Goal: Task Accomplishment & Management: Complete application form

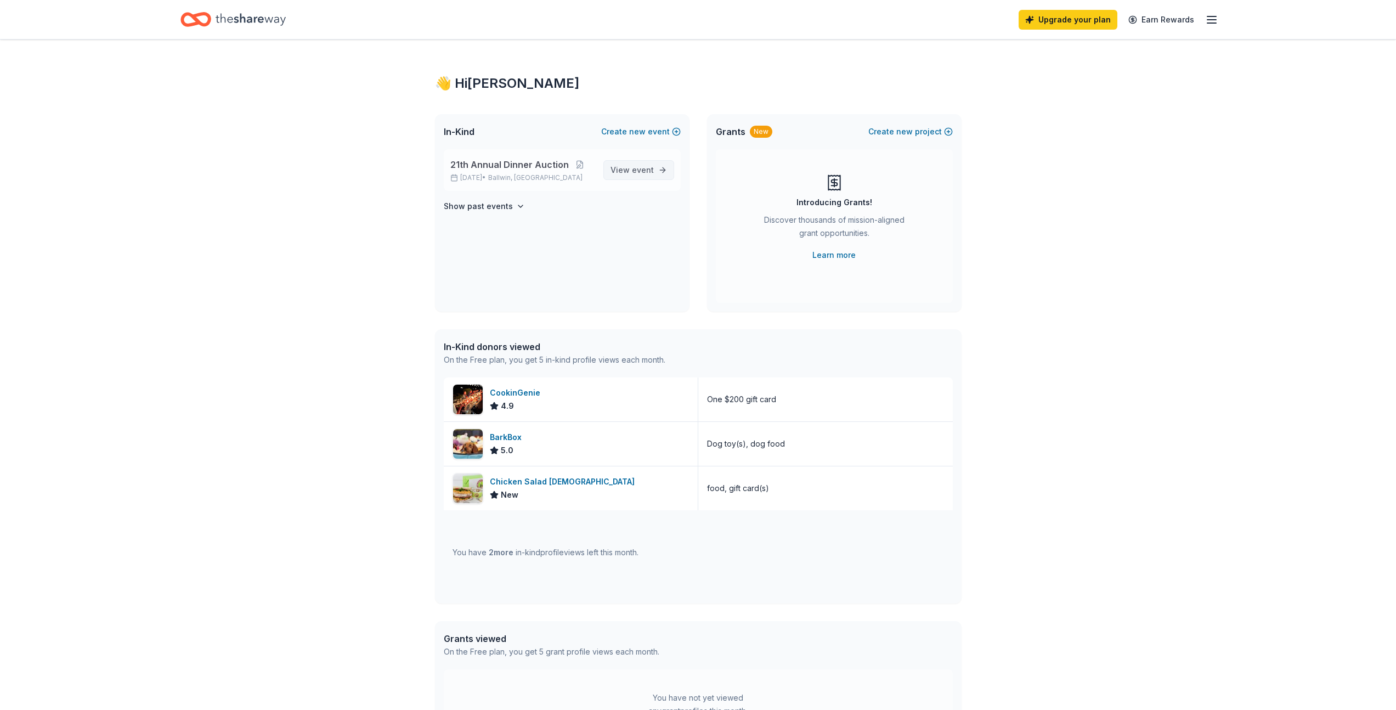
click at [640, 168] on span "event" at bounding box center [643, 169] width 22 height 9
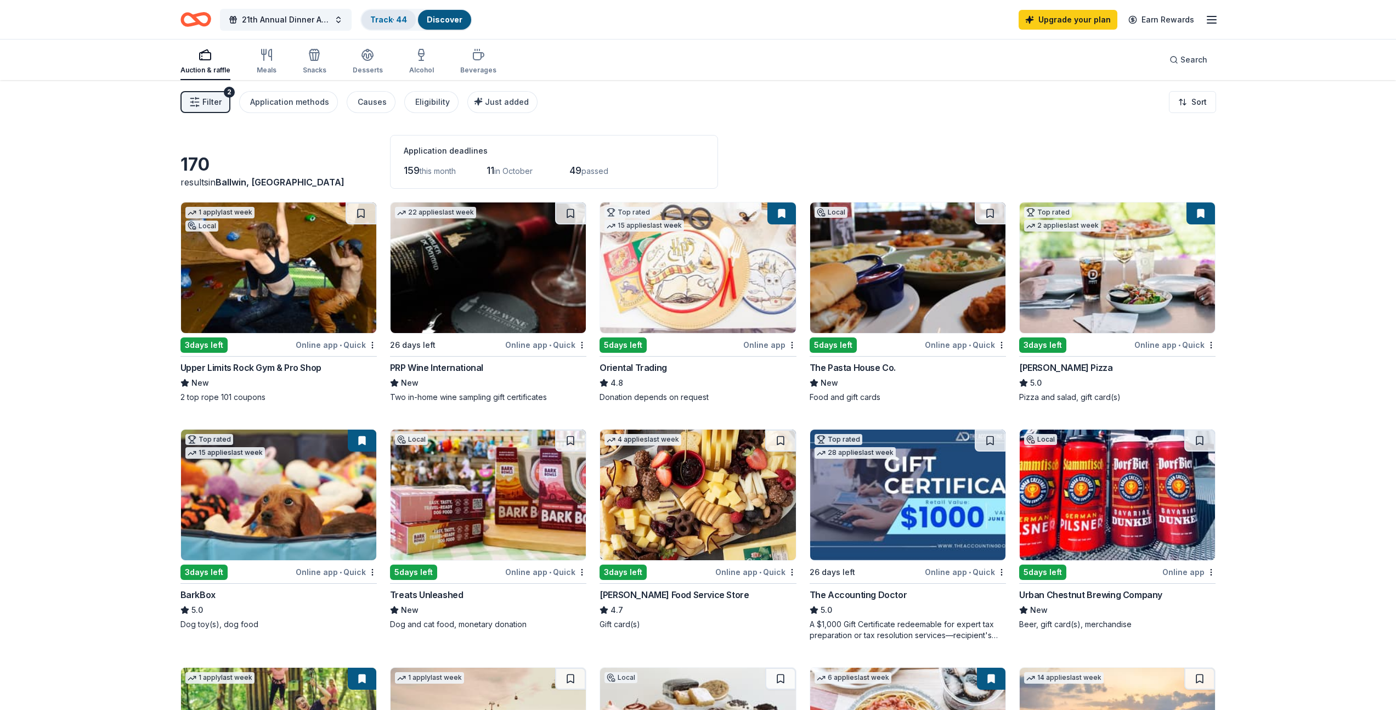
click at [389, 20] on link "Track · 44" at bounding box center [388, 19] width 37 height 9
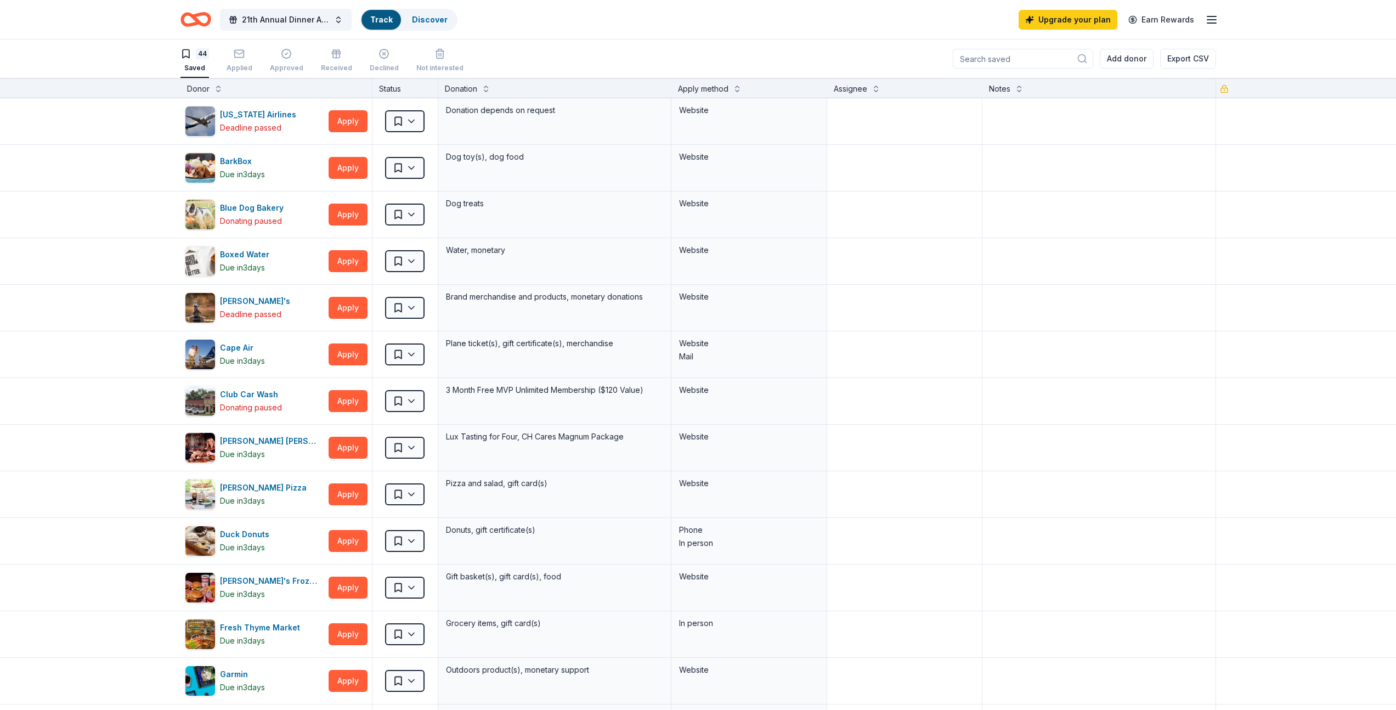
scroll to position [1, 0]
click at [232, 54] on div "button" at bounding box center [240, 53] width 26 height 11
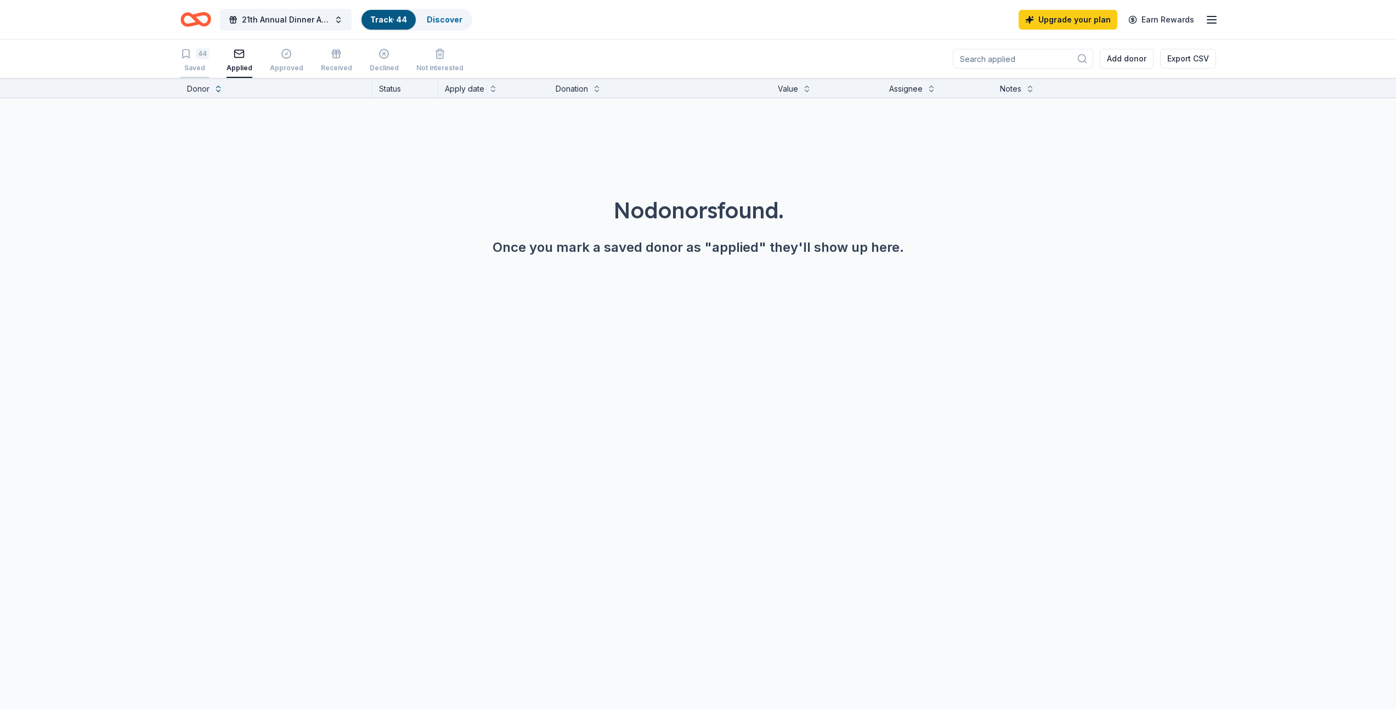
click at [204, 55] on div "44" at bounding box center [202, 53] width 13 height 11
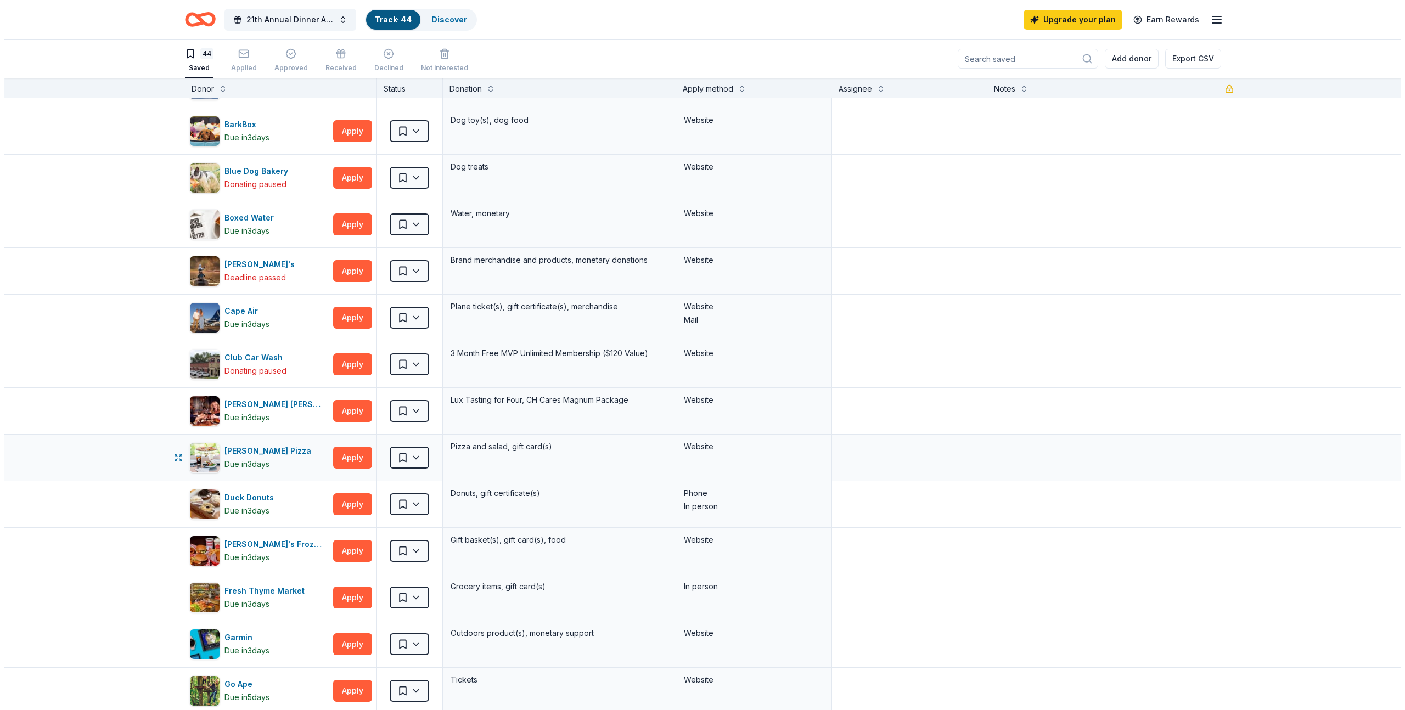
scroll to position [43, 0]
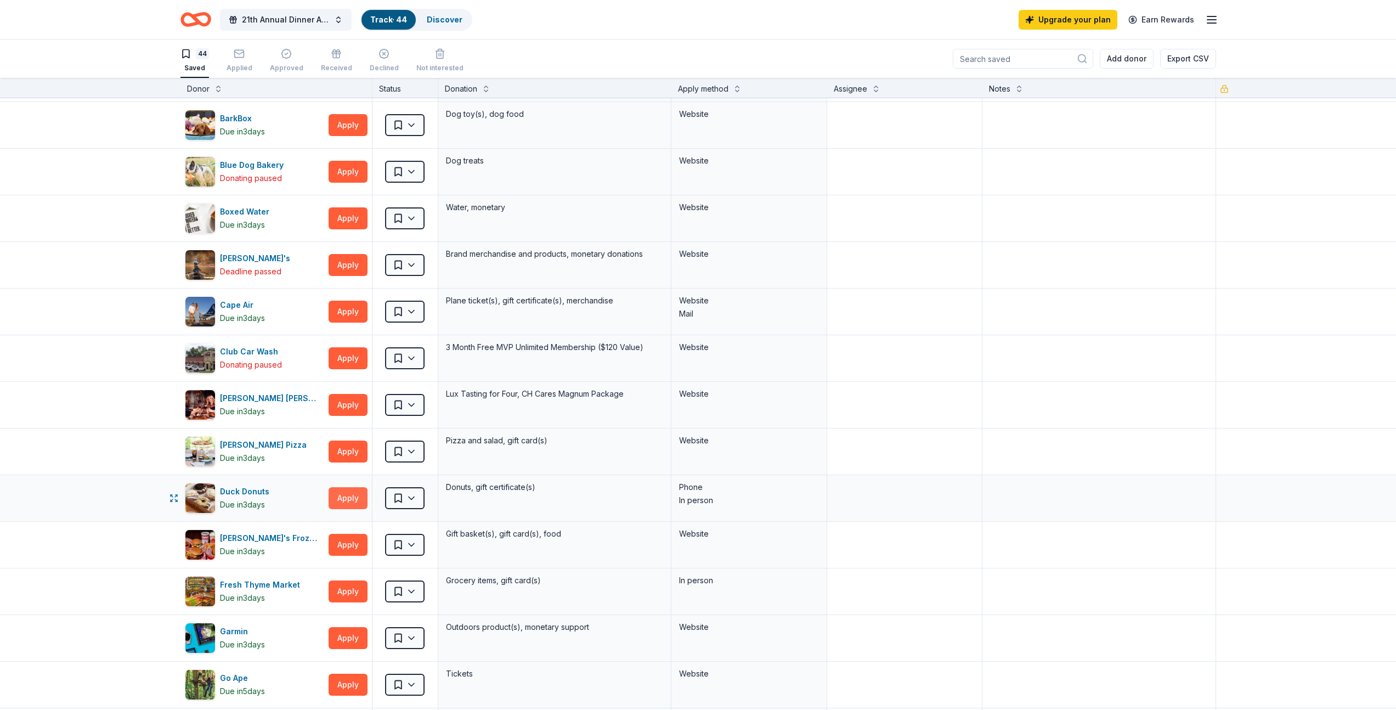
click at [349, 497] on button "Apply" at bounding box center [348, 498] width 39 height 22
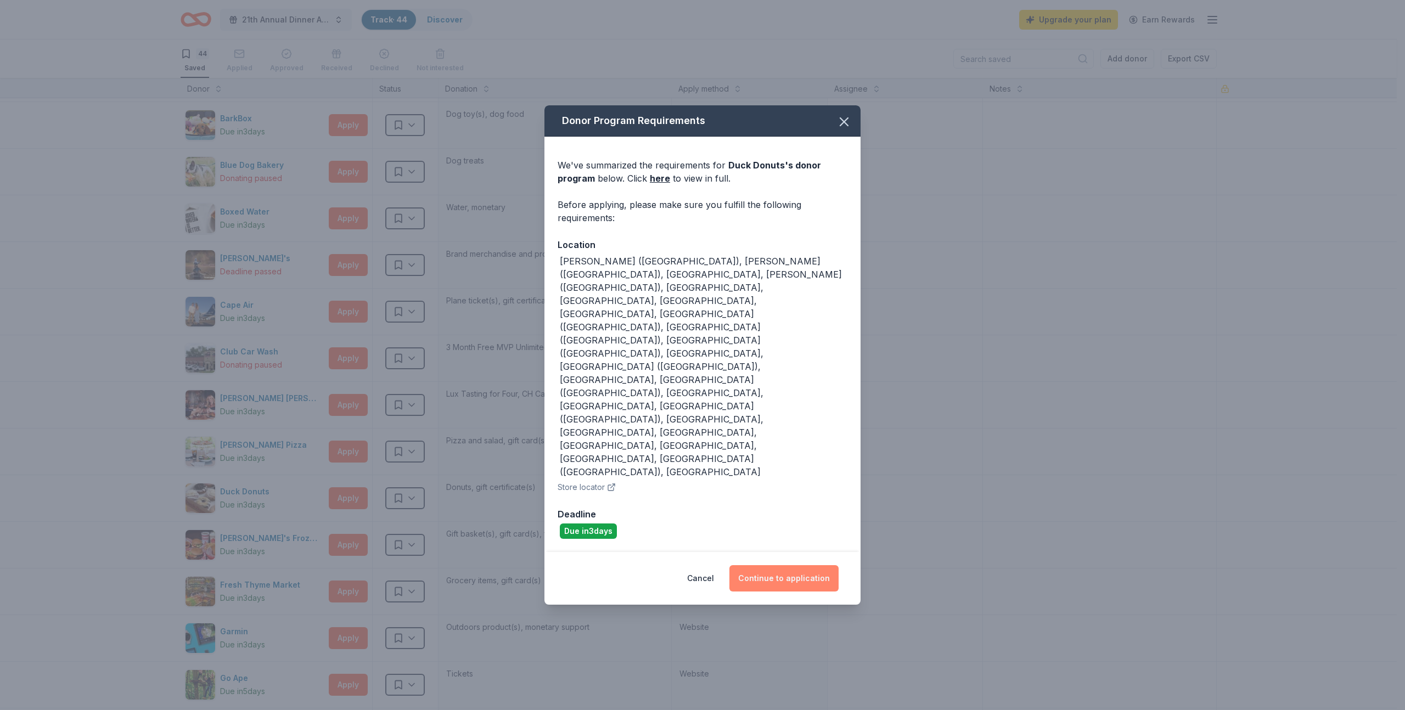
click at [780, 565] on button "Continue to application" at bounding box center [783, 578] width 109 height 26
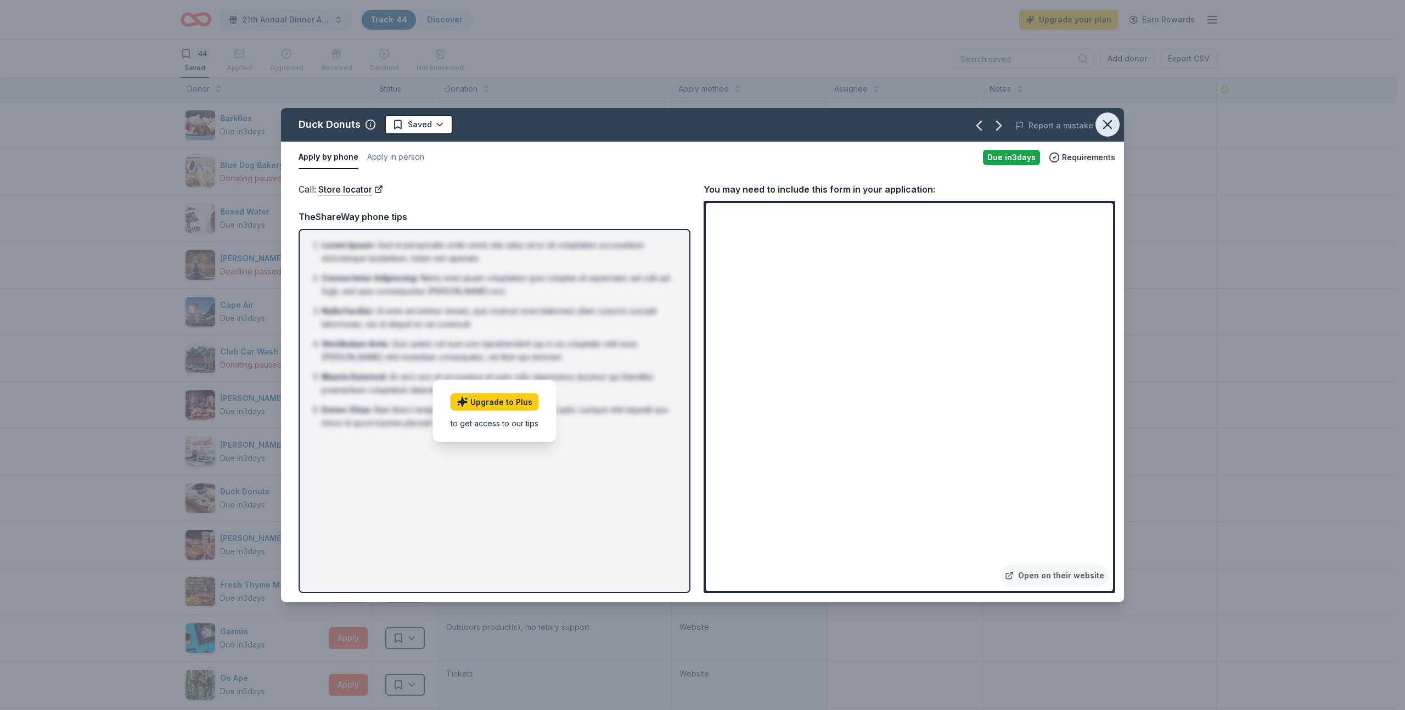
click at [1103, 126] on icon "button" at bounding box center [1107, 124] width 15 height 15
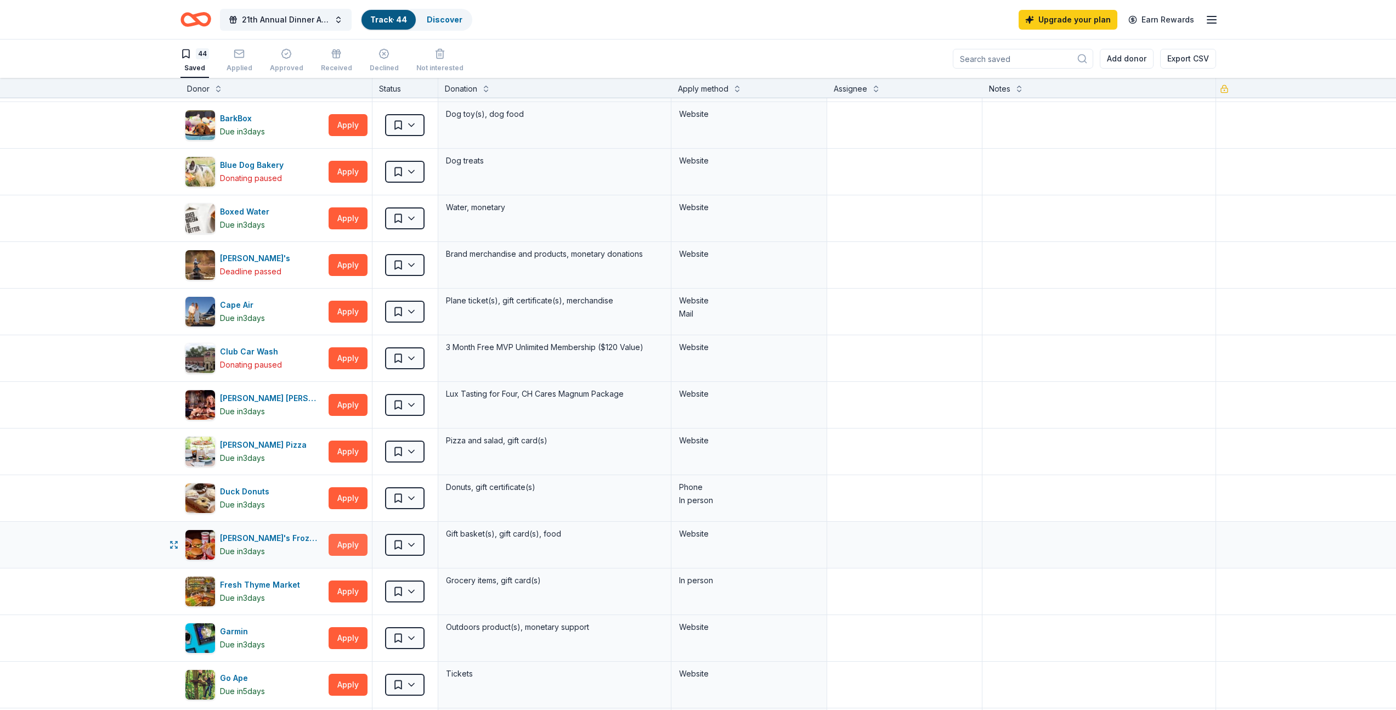
click at [344, 548] on button "Apply" at bounding box center [348, 545] width 39 height 22
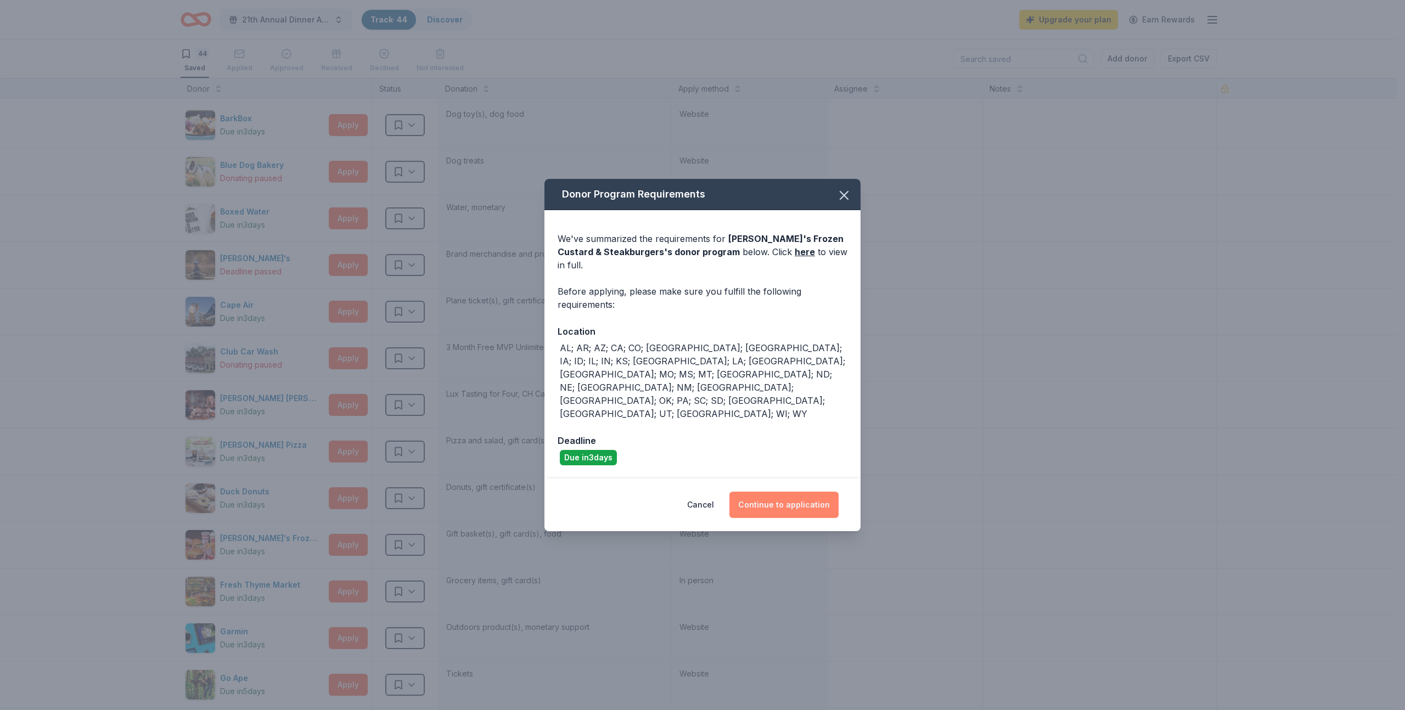
click at [797, 492] on button "Continue to application" at bounding box center [783, 505] width 109 height 26
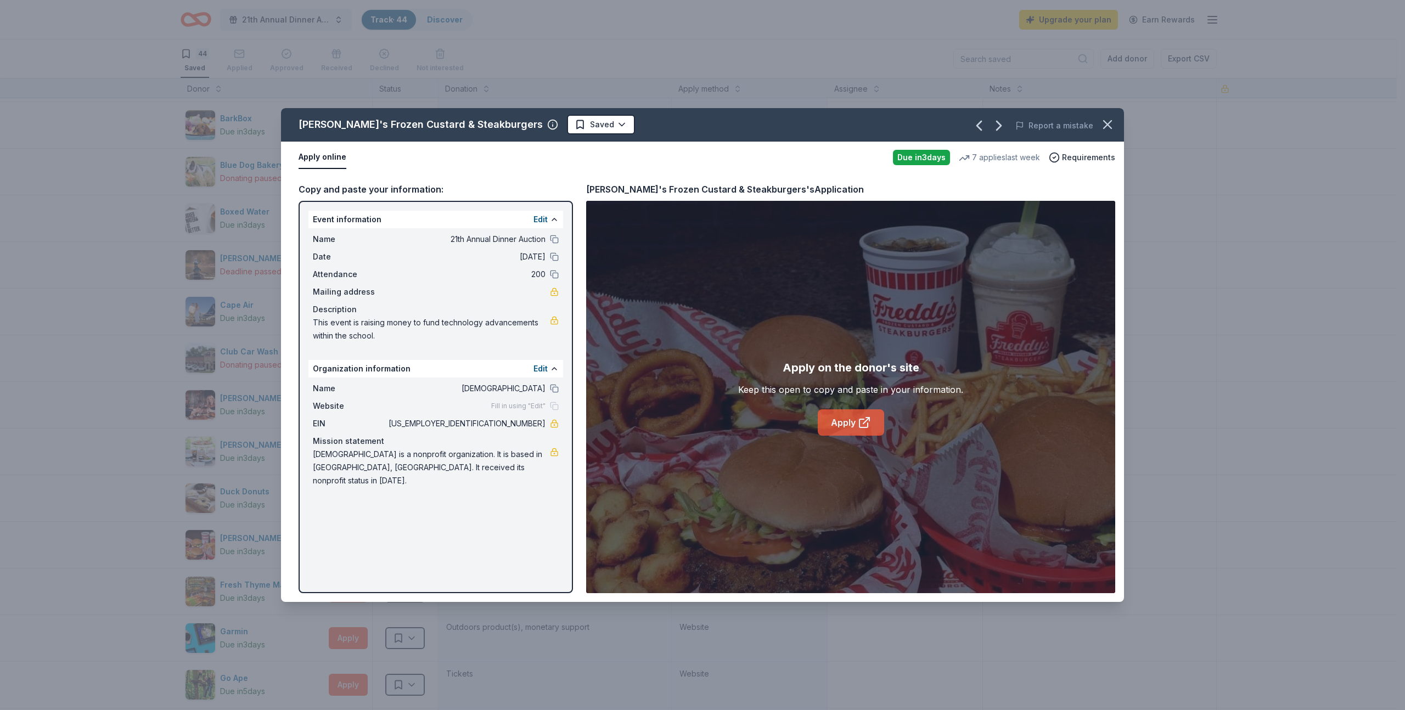
click at [844, 426] on link "Apply" at bounding box center [851, 422] width 66 height 26
